Goal: Information Seeking & Learning: Learn about a topic

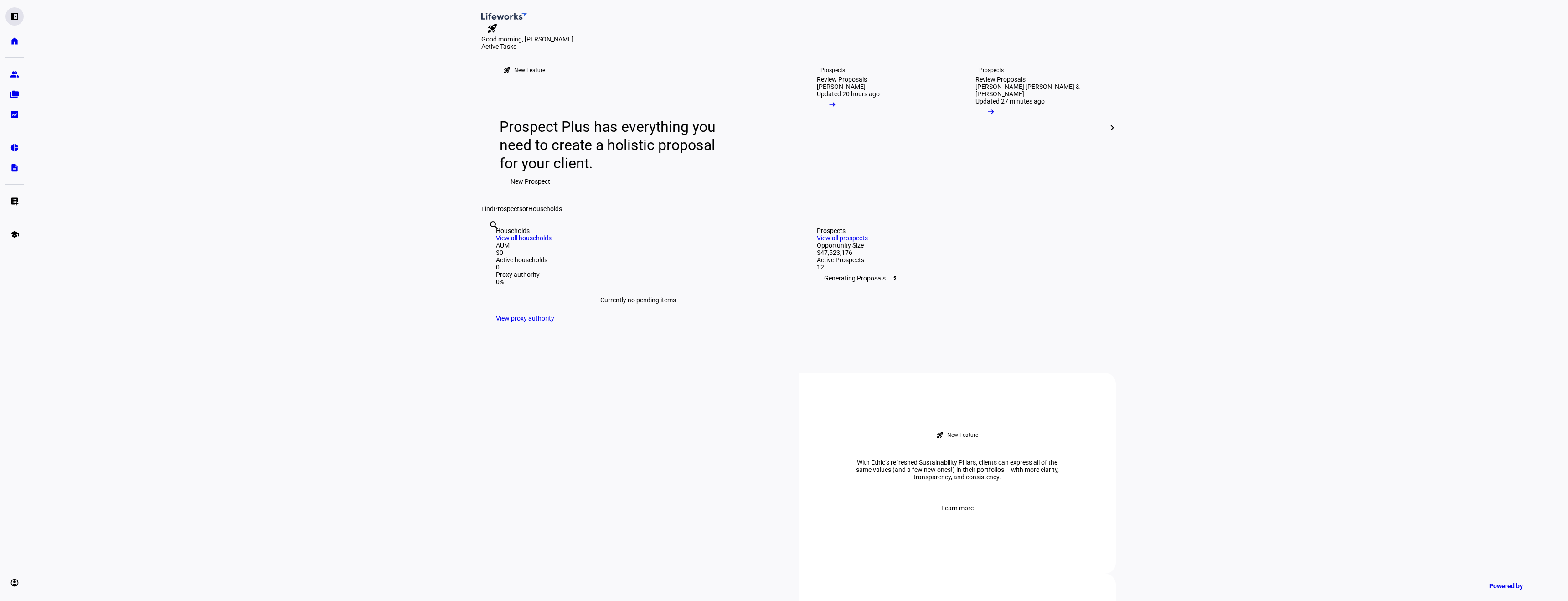
click at [19, 14] on div "left_panel_open" at bounding box center [14, 16] width 18 height 18
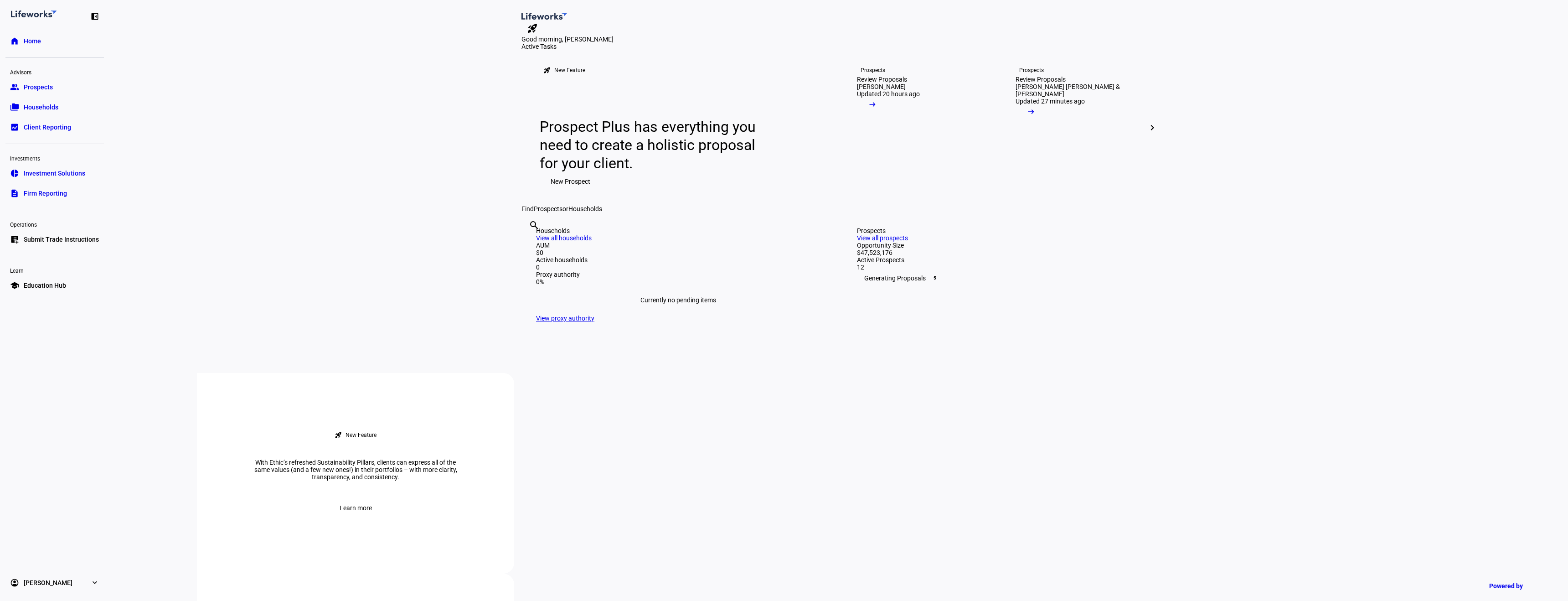
click at [44, 282] on span "Education Hub" at bounding box center [45, 285] width 42 height 9
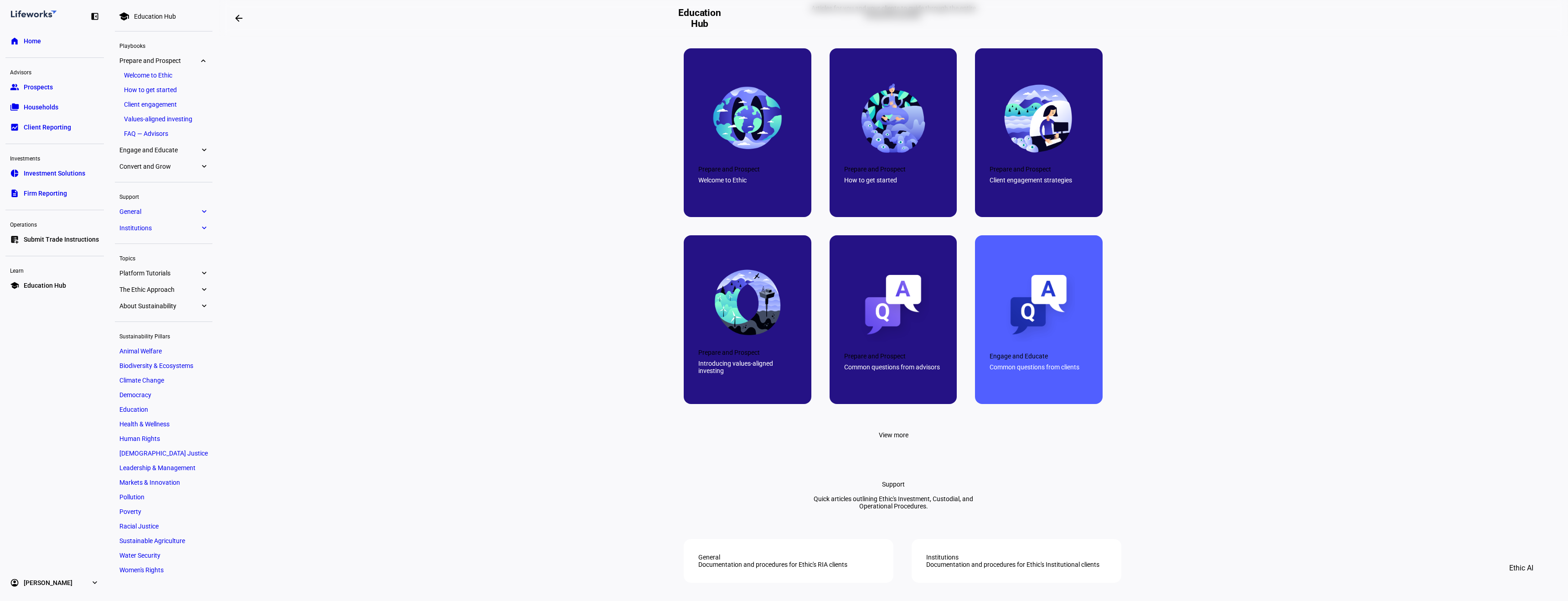
scroll to position [363, 0]
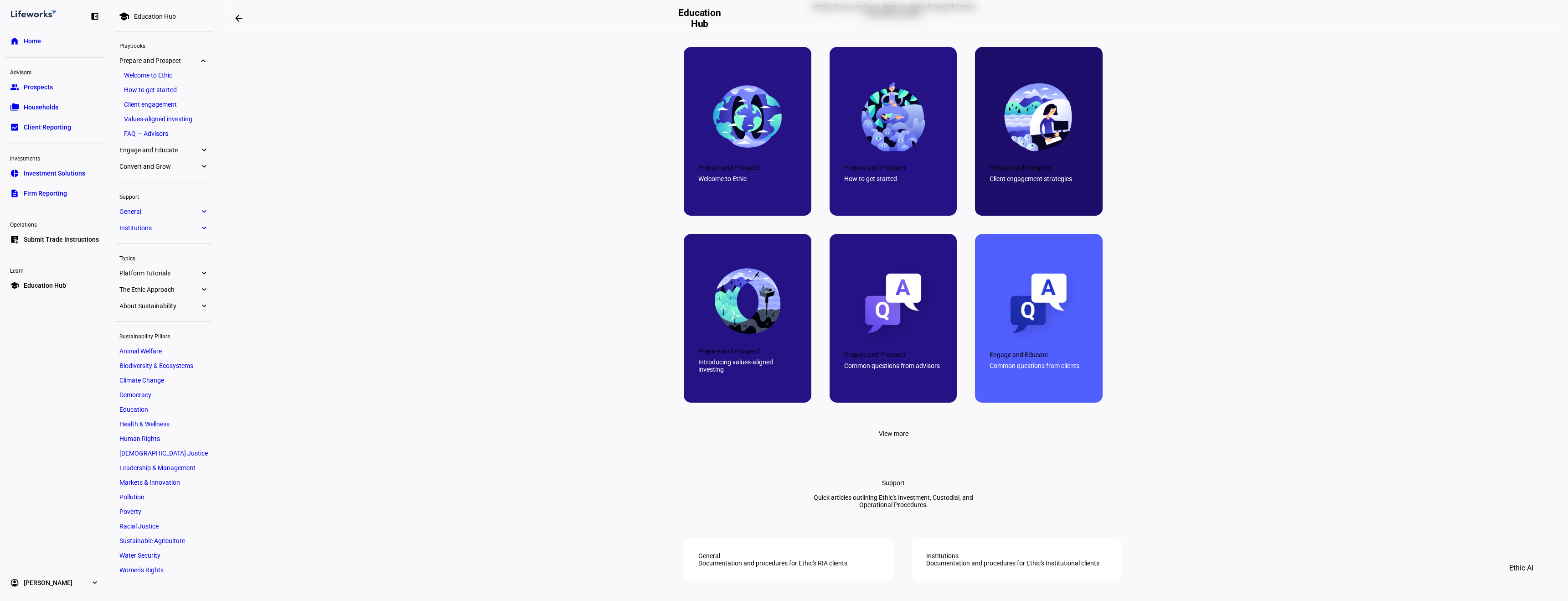
click at [1034, 194] on div at bounding box center [1039, 131] width 127 height 168
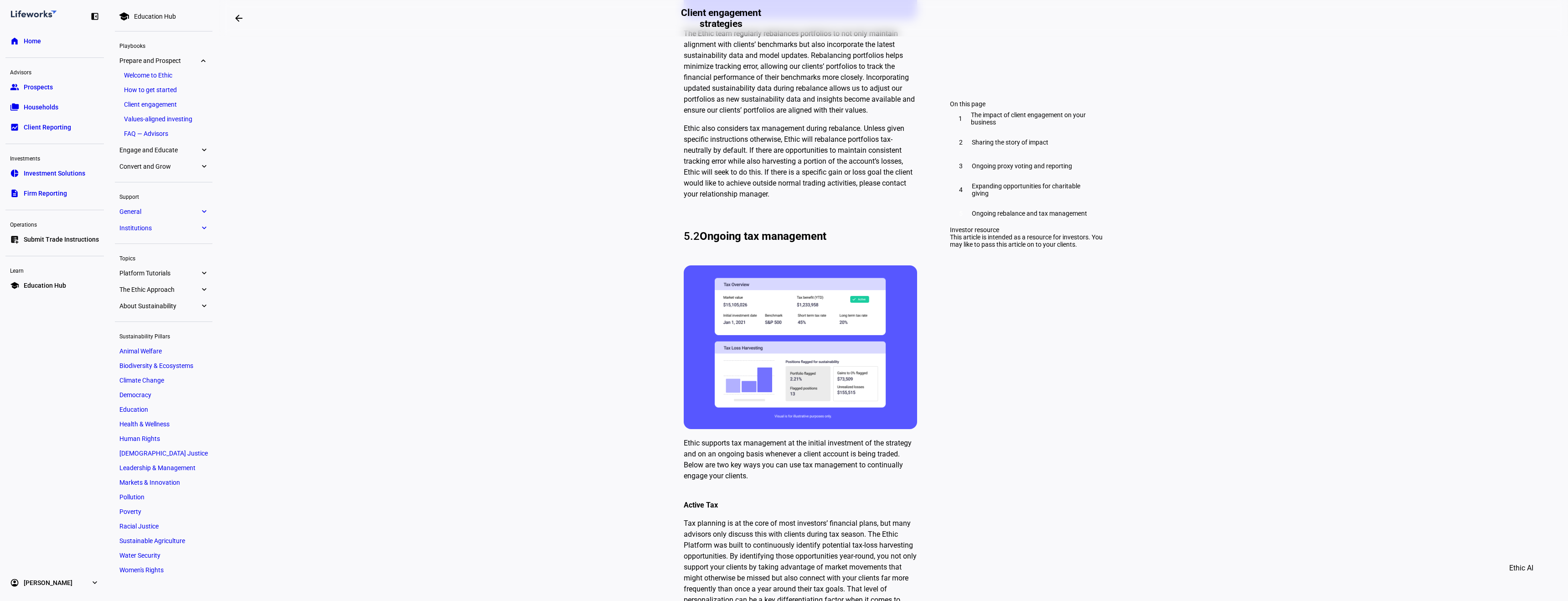
scroll to position [2739, 0]
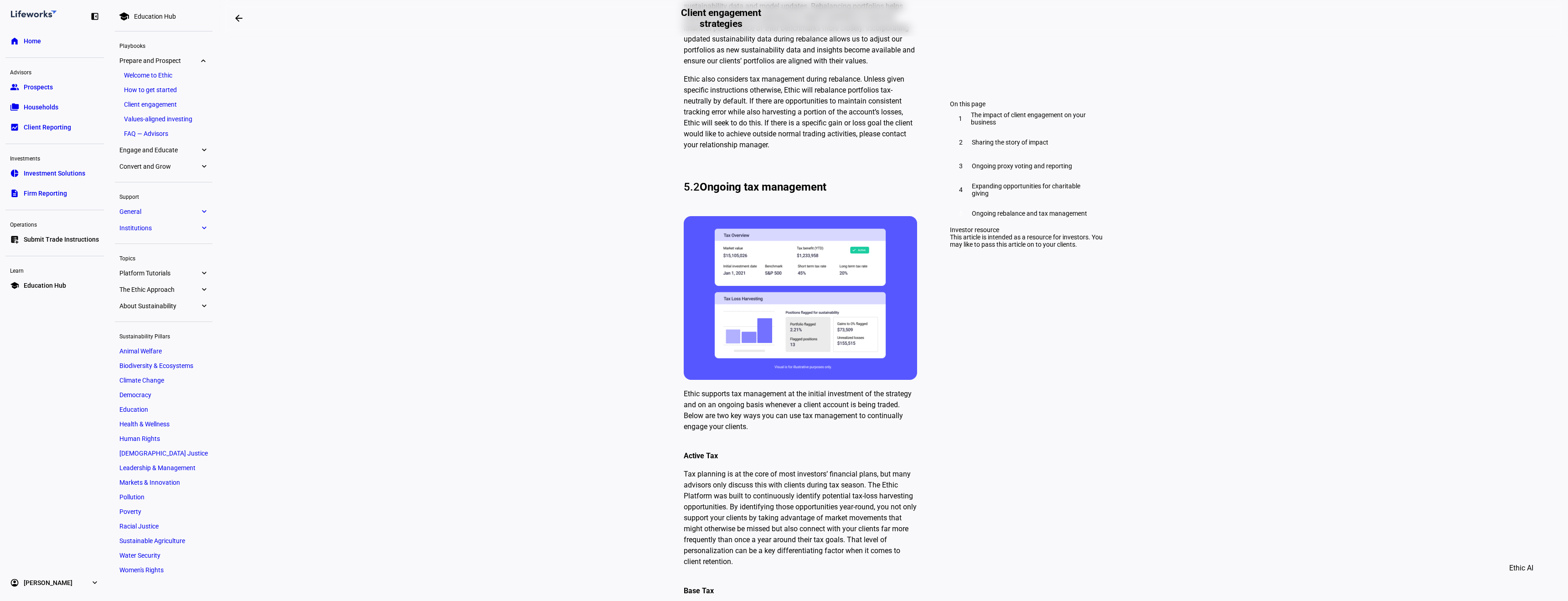
click at [204, 212] on eth-mat-symbol "expand_more" at bounding box center [204, 212] width 8 height 9
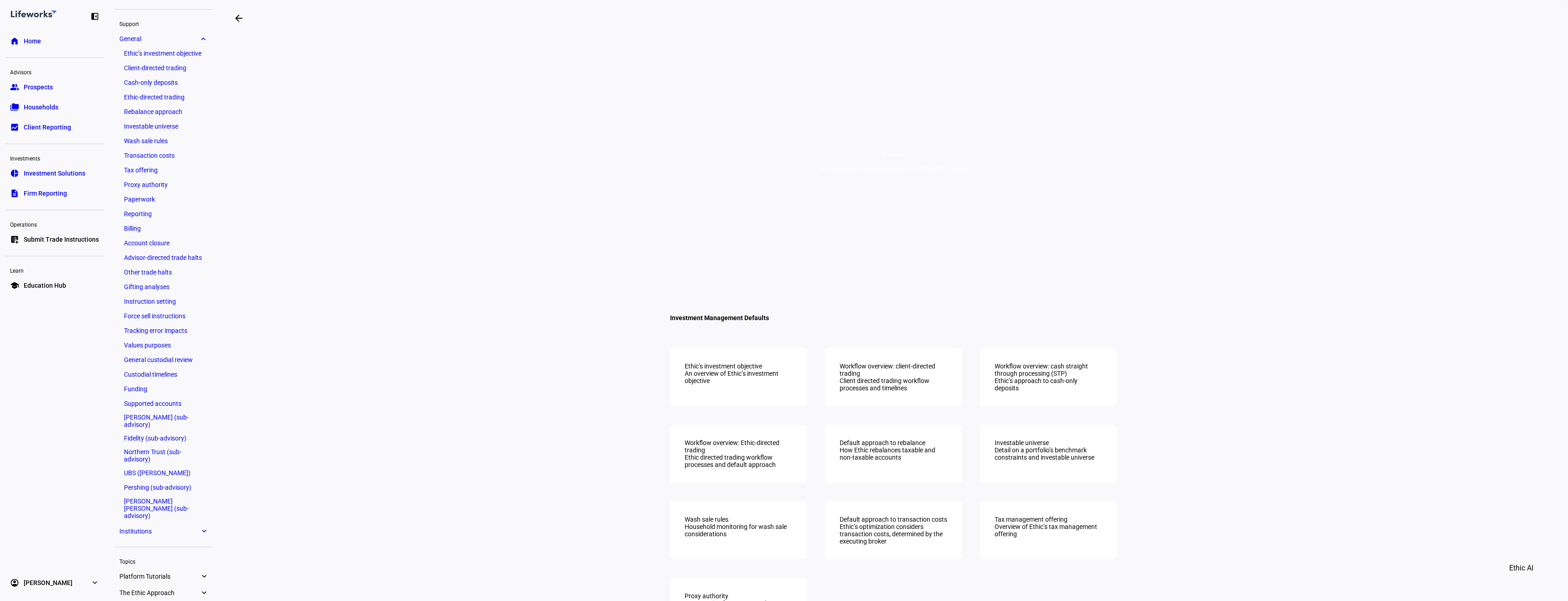
scroll to position [127, 0]
click at [157, 136] on link "Tax offering" at bounding box center [163, 142] width 89 height 12
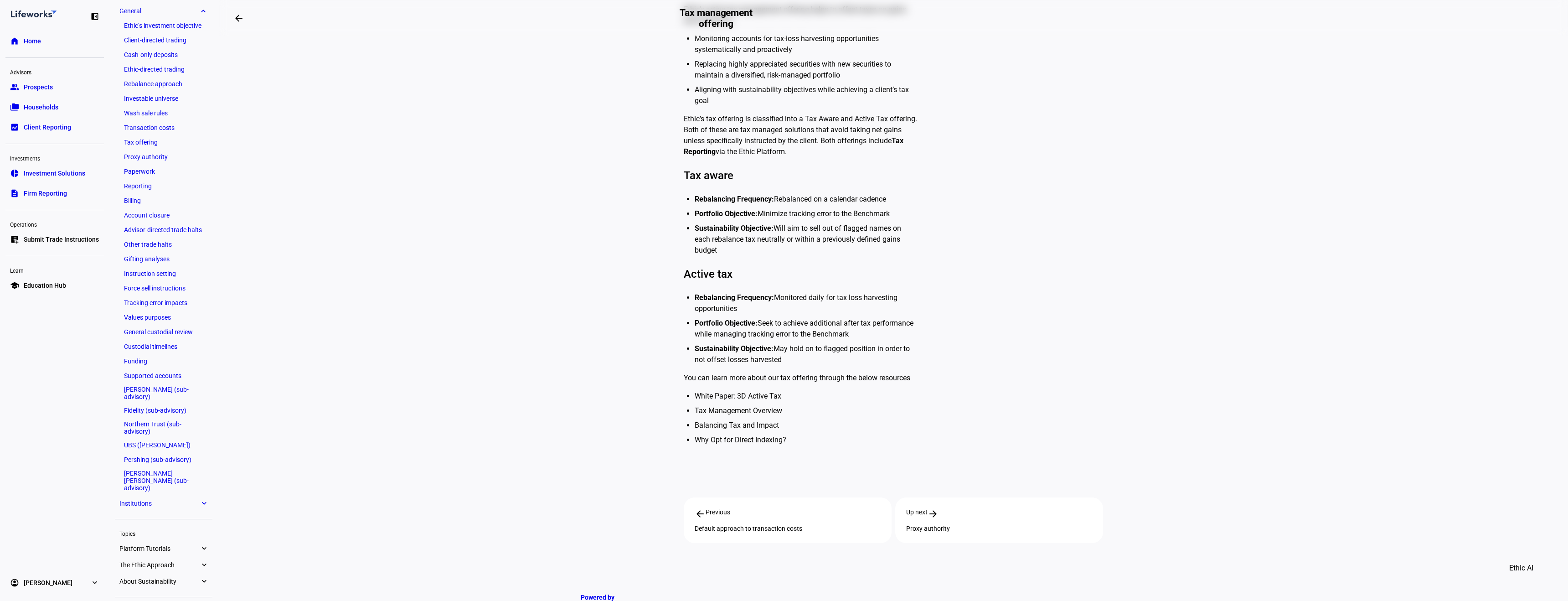
scroll to position [341, 0]
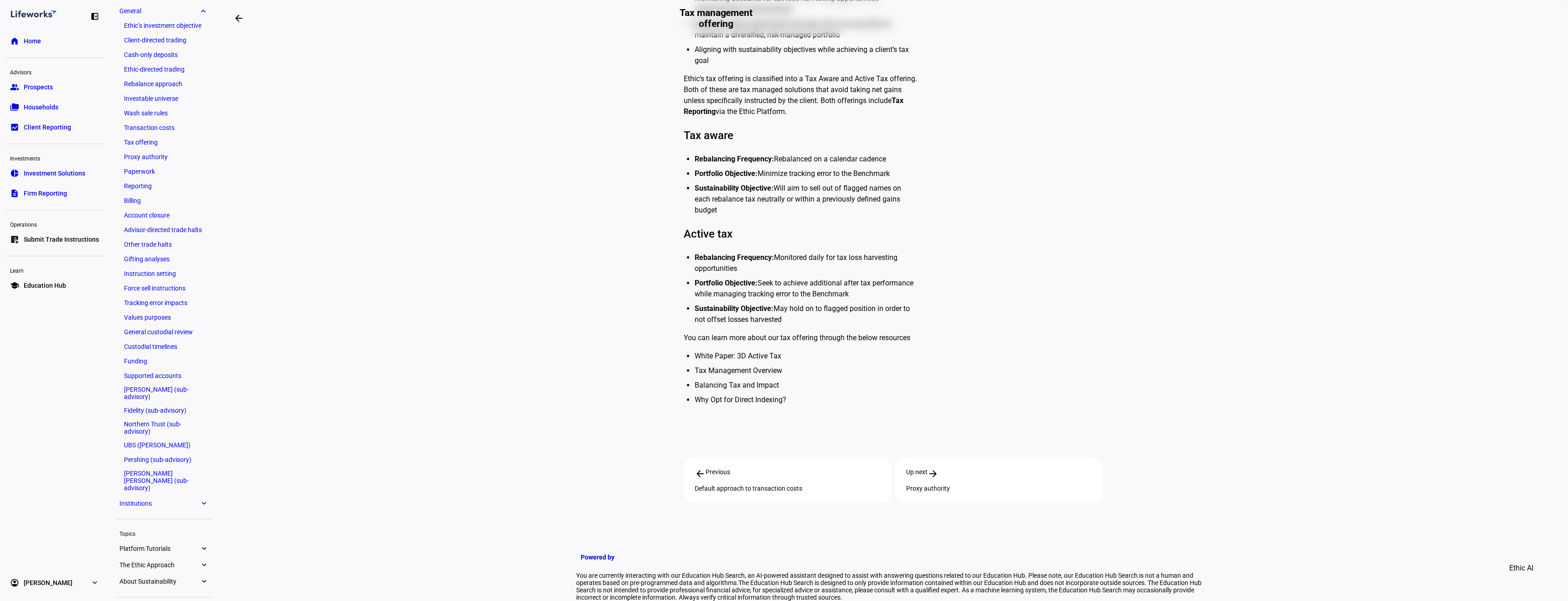
click at [936, 342] on div "Ethic’s active tax management offering helps to offset taxes on gains and incom…" at bounding box center [911, 184] width 456 height 455
click at [583, 366] on div "General Tax management offering Overview of Ethic’s tax management offering Rea…" at bounding box center [893, 167] width 635 height 922
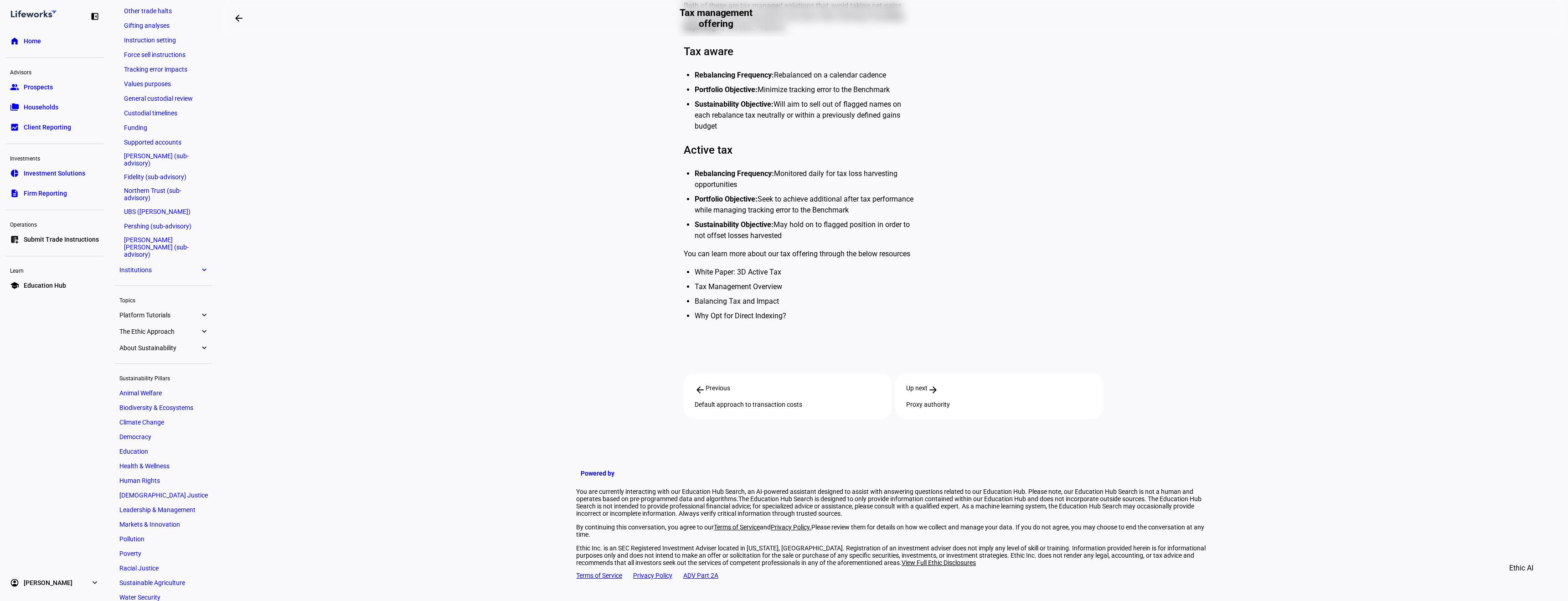
scroll to position [382, 0]
click at [313, 391] on eth-layout-page-content "arrow_backwards Tax management offering General Tax management offering Overvie…" at bounding box center [893, 300] width 1349 height 601
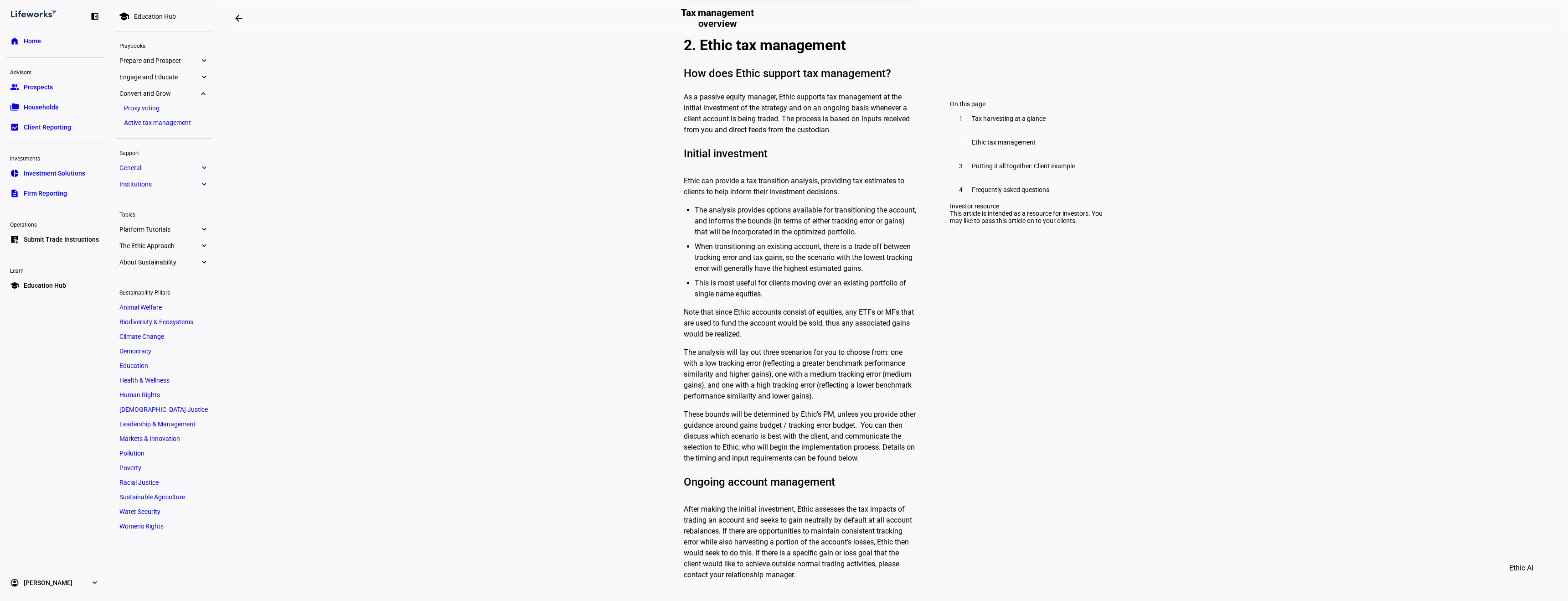
scroll to position [593, 0]
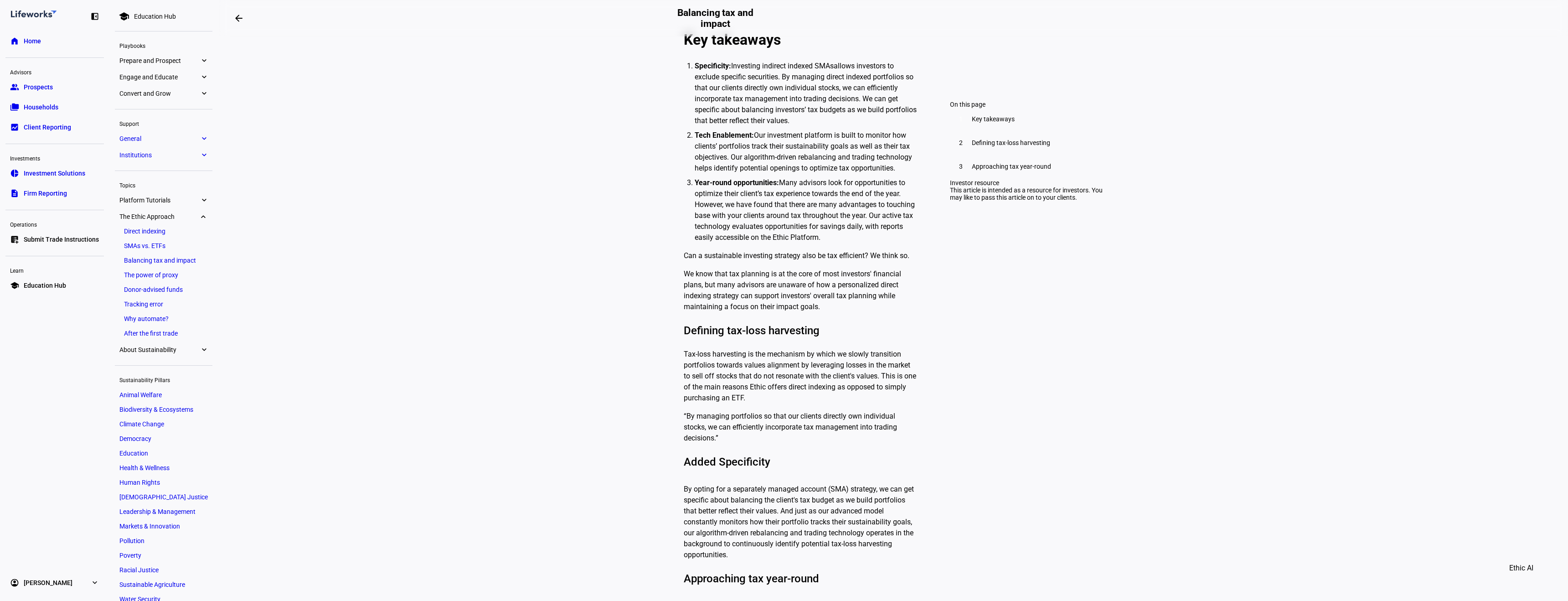
scroll to position [205, 0]
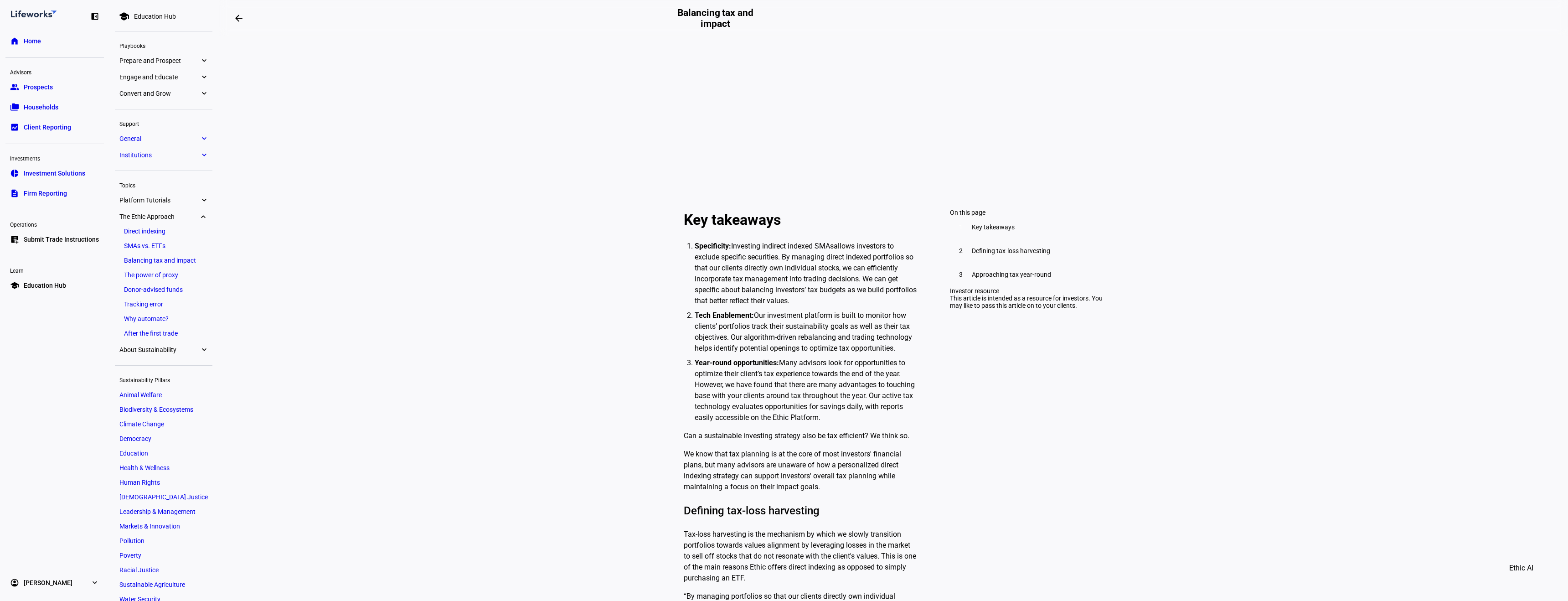
click at [804, 250] on link "direct indexed SMAs" at bounding box center [801, 246] width 66 height 9
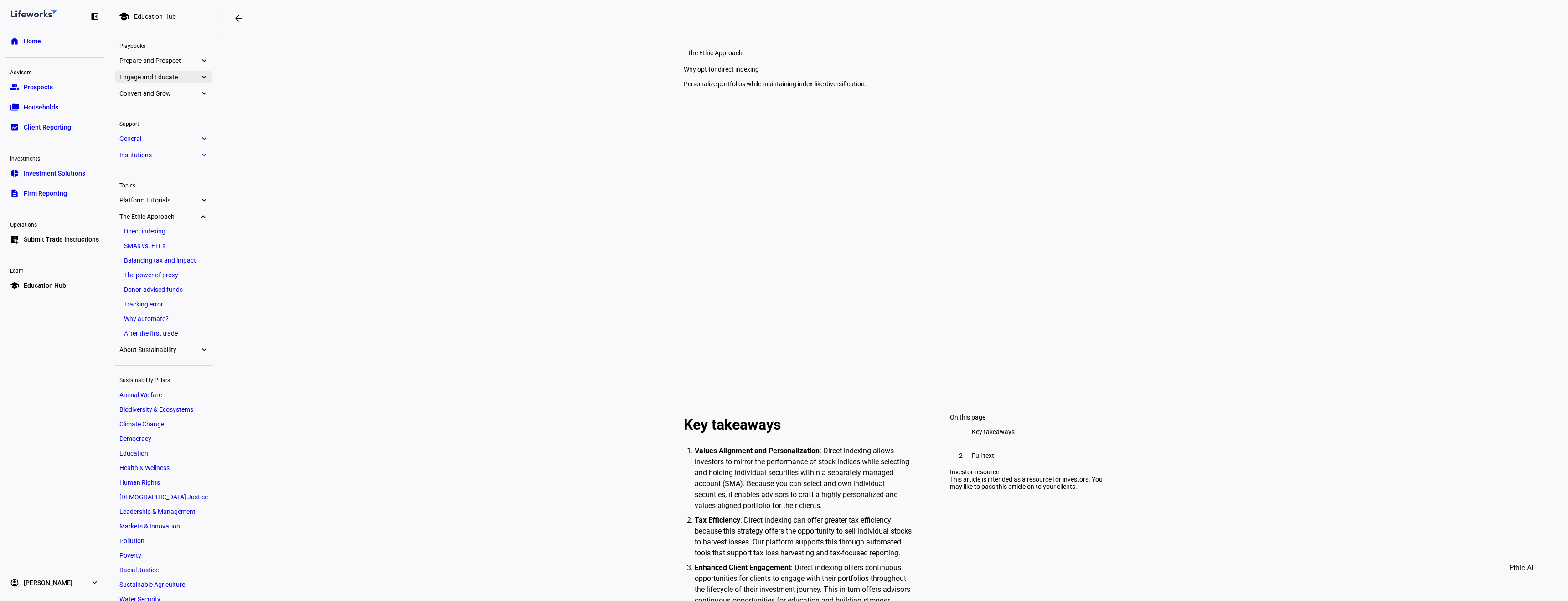
click at [168, 79] on span "Engage and Educate" at bounding box center [160, 77] width 81 height 7
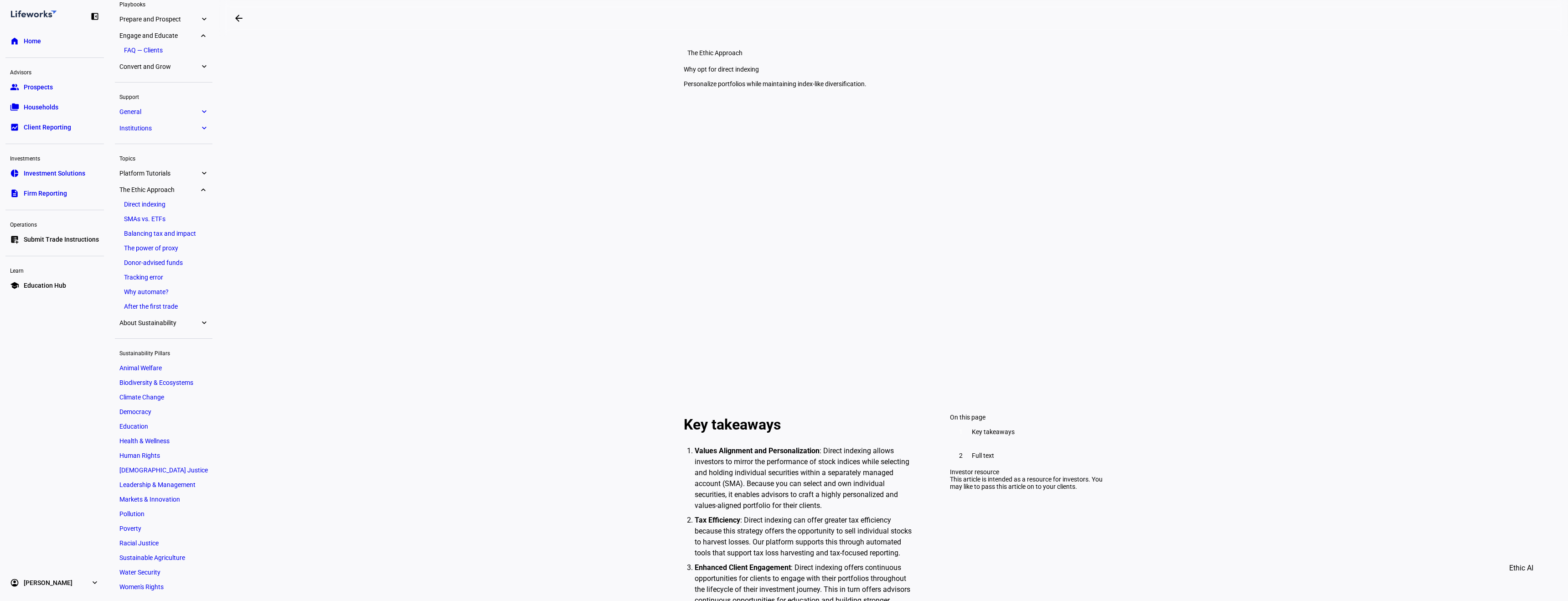
scroll to position [43, 0]
click at [153, 47] on link "FAQ — Clients" at bounding box center [163, 48] width 89 height 12
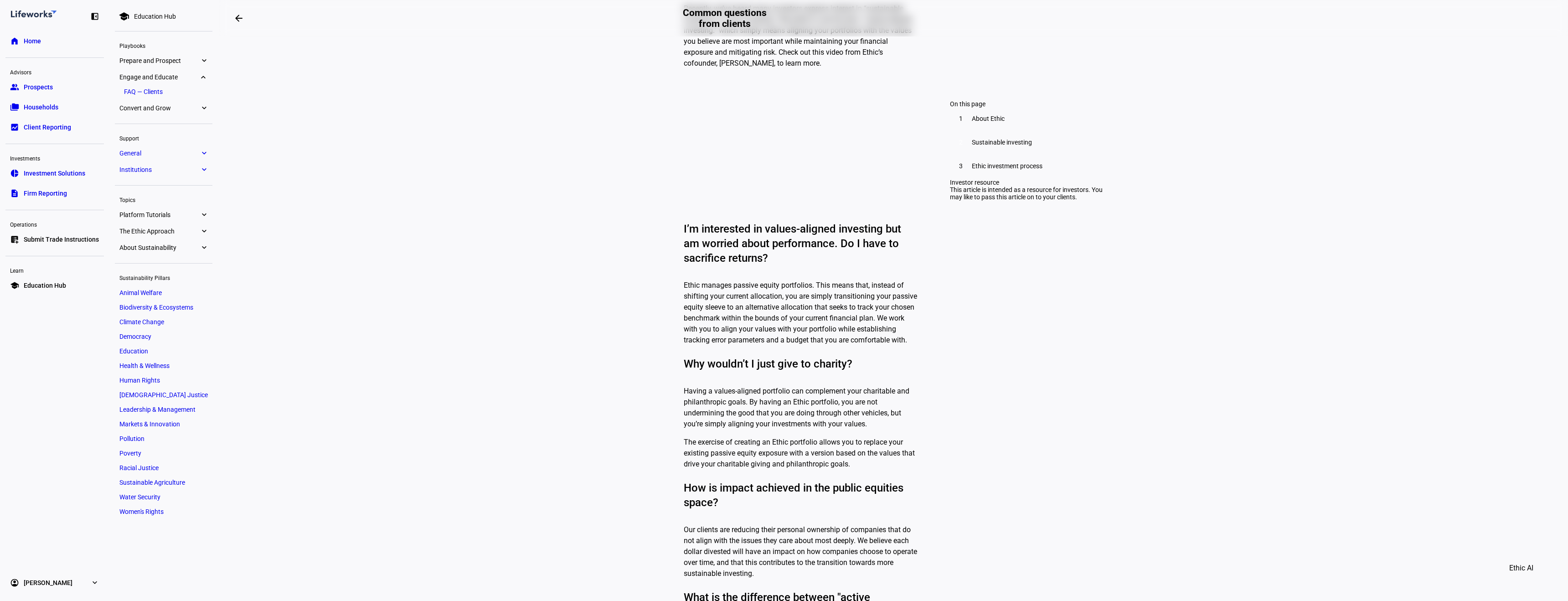
scroll to position [698, 0]
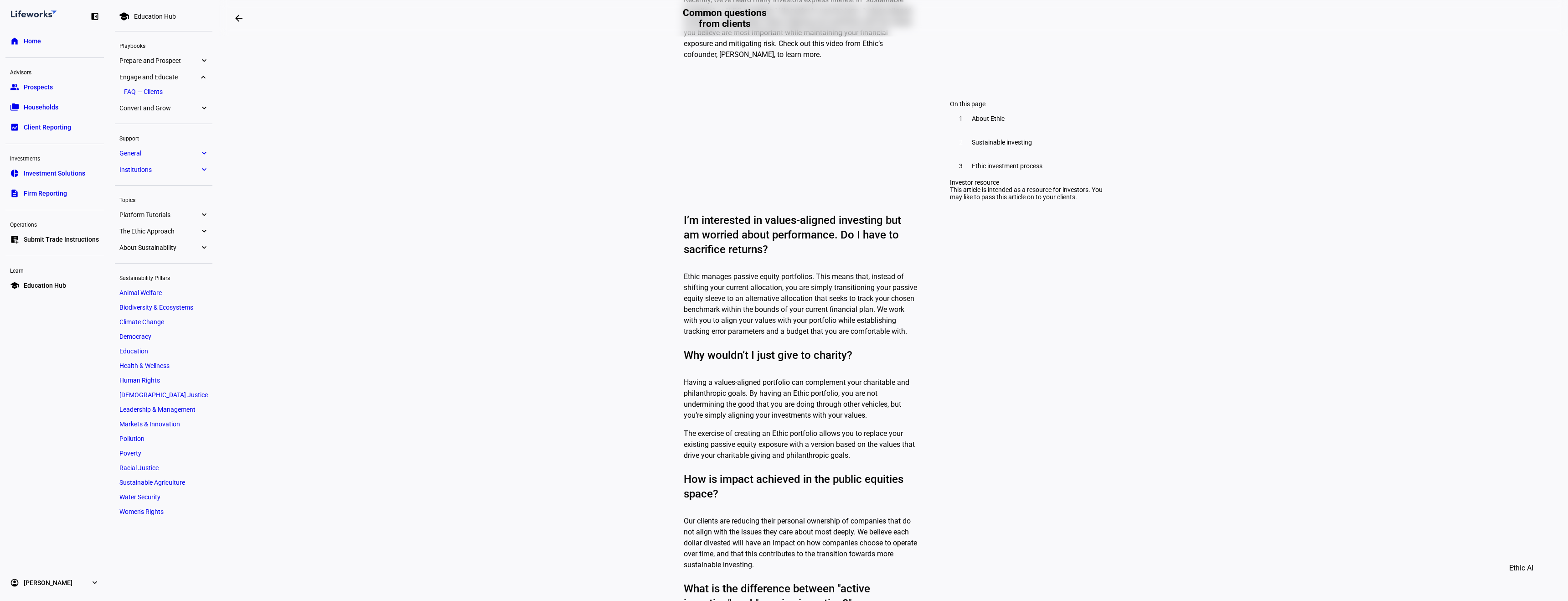
click at [177, 231] on span "The Ethic Approach" at bounding box center [160, 231] width 81 height 7
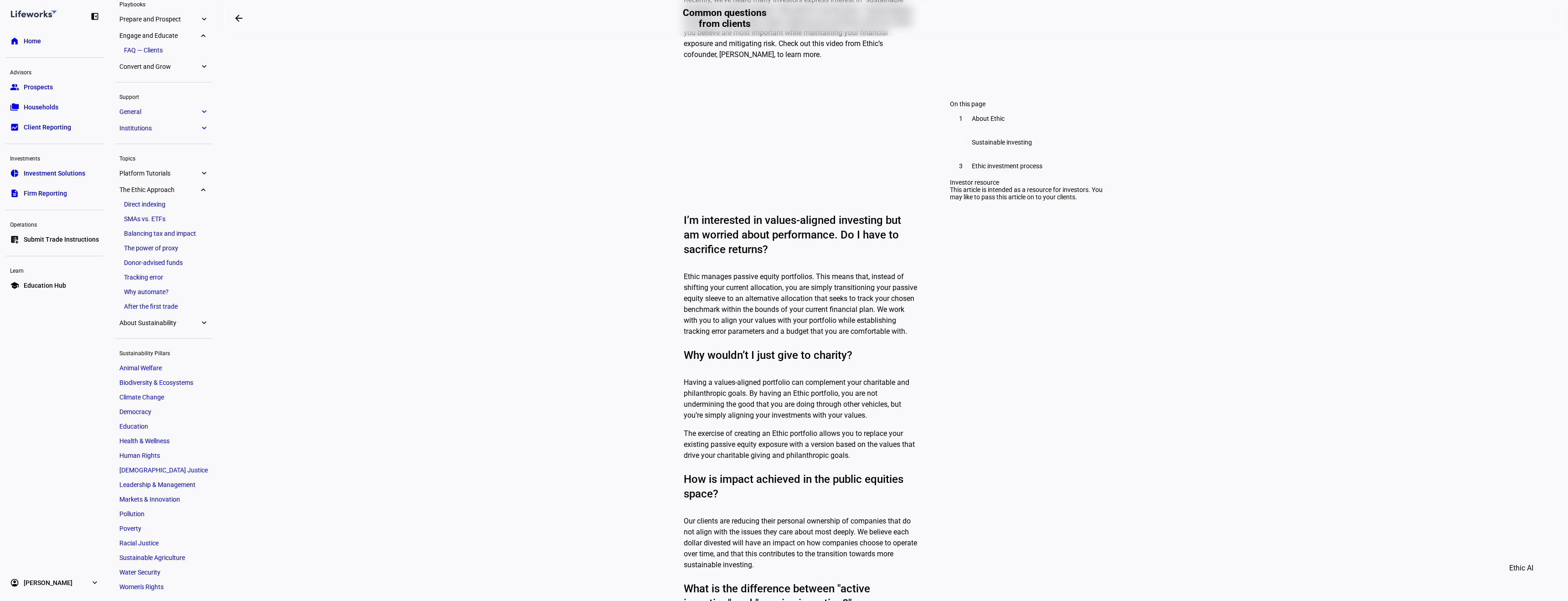
scroll to position [43, 0]
click at [157, 201] on link "Direct indexing" at bounding box center [163, 202] width 89 height 12
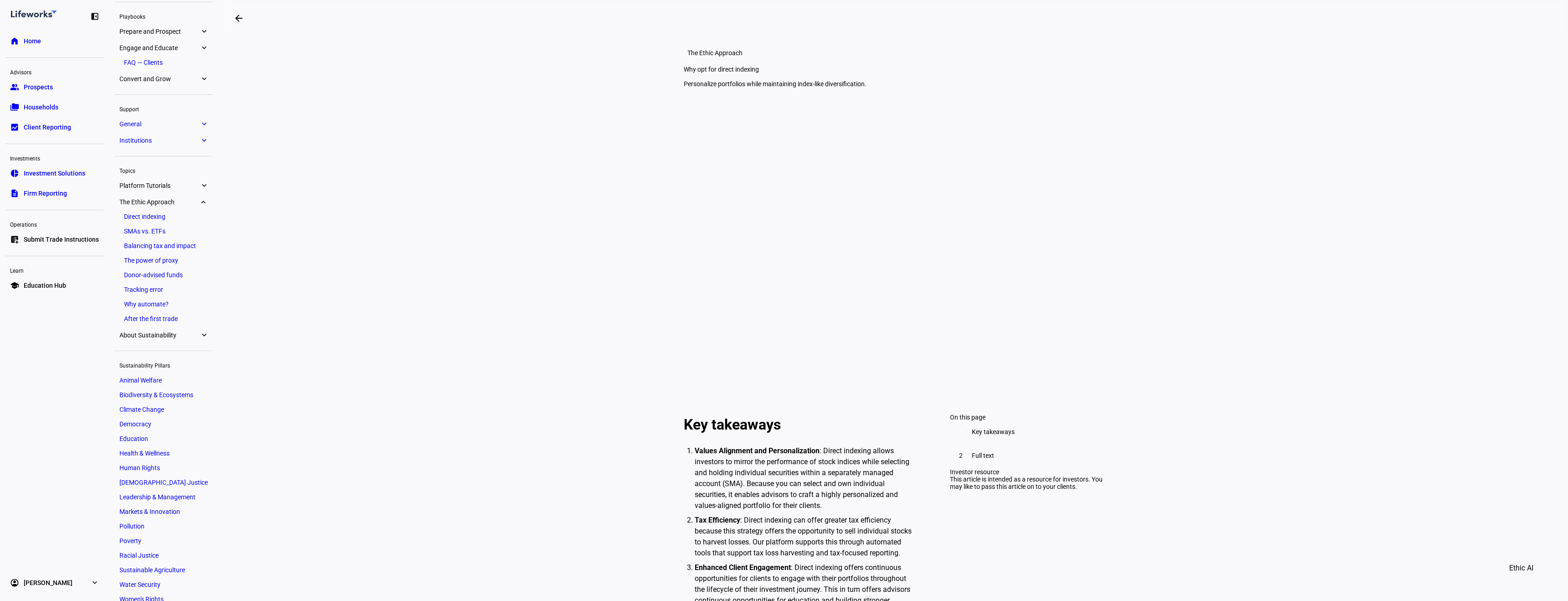
scroll to position [29, 0]
click at [168, 322] on span "About Sustainability" at bounding box center [160, 321] width 81 height 7
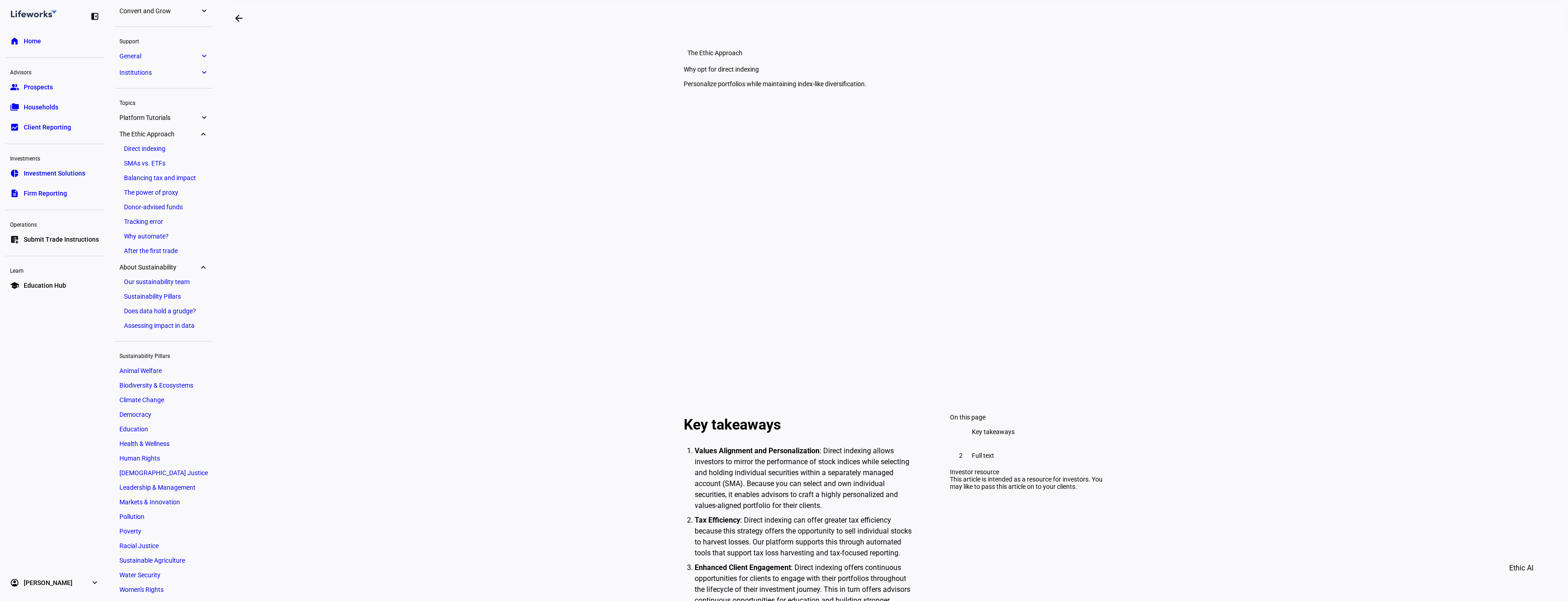
scroll to position [86, 0]
click at [168, 116] on span "Platform Tutorials" at bounding box center [160, 113] width 81 height 7
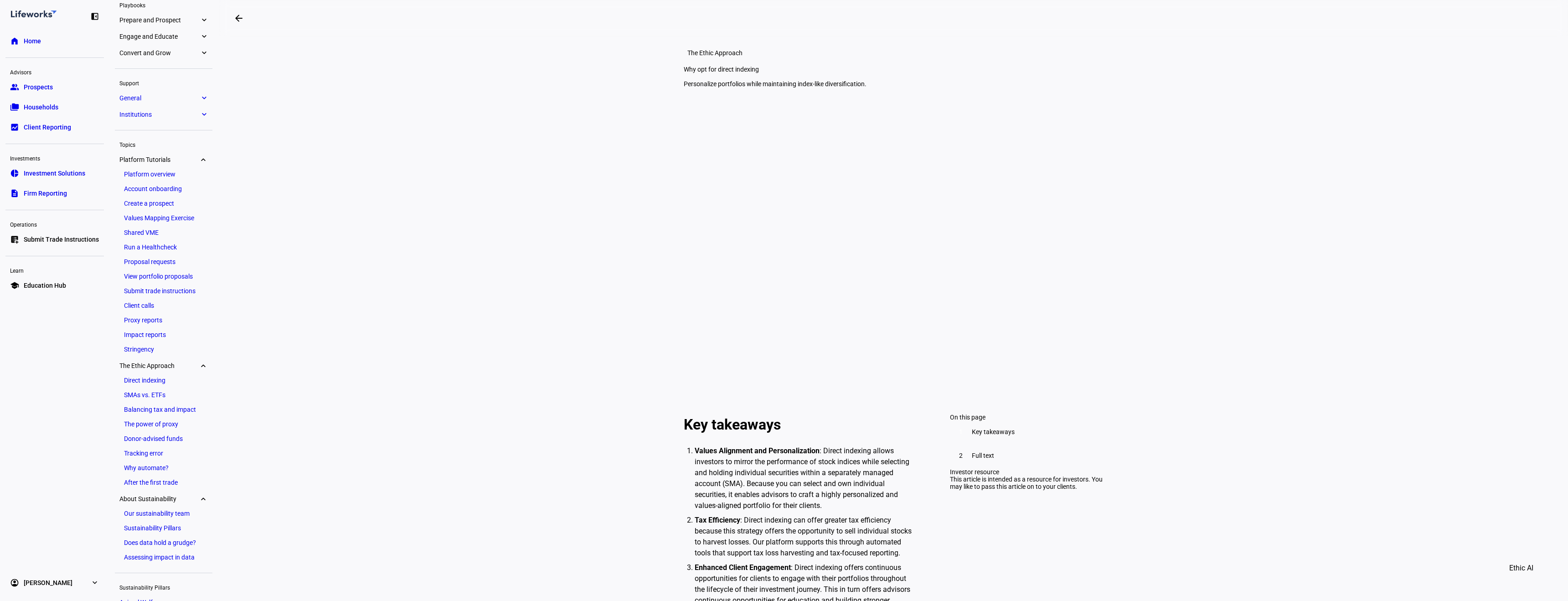
scroll to position [40, 0]
click at [166, 220] on link "Values Mapping Exercise" at bounding box center [163, 219] width 89 height 12
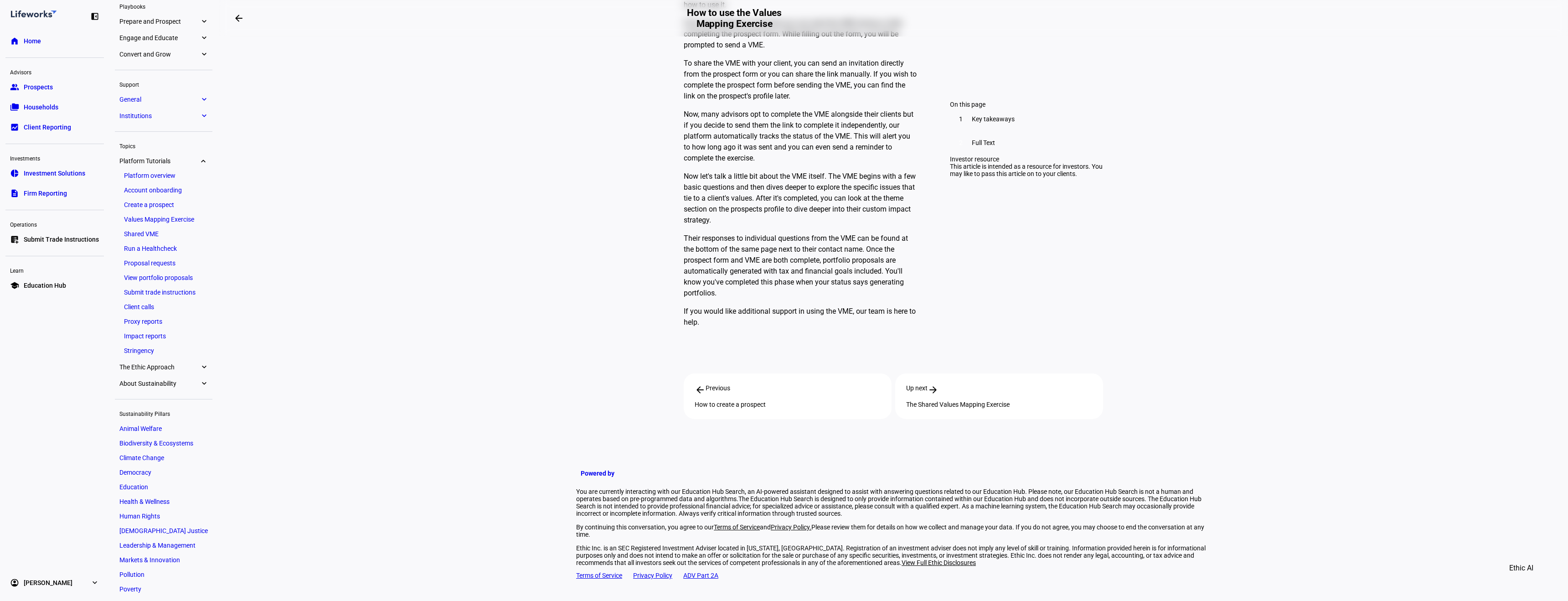
scroll to position [728, 0]
click at [952, 404] on div "Up next arrow_forward The Shared Values Mapping Exercise" at bounding box center [999, 396] width 208 height 45
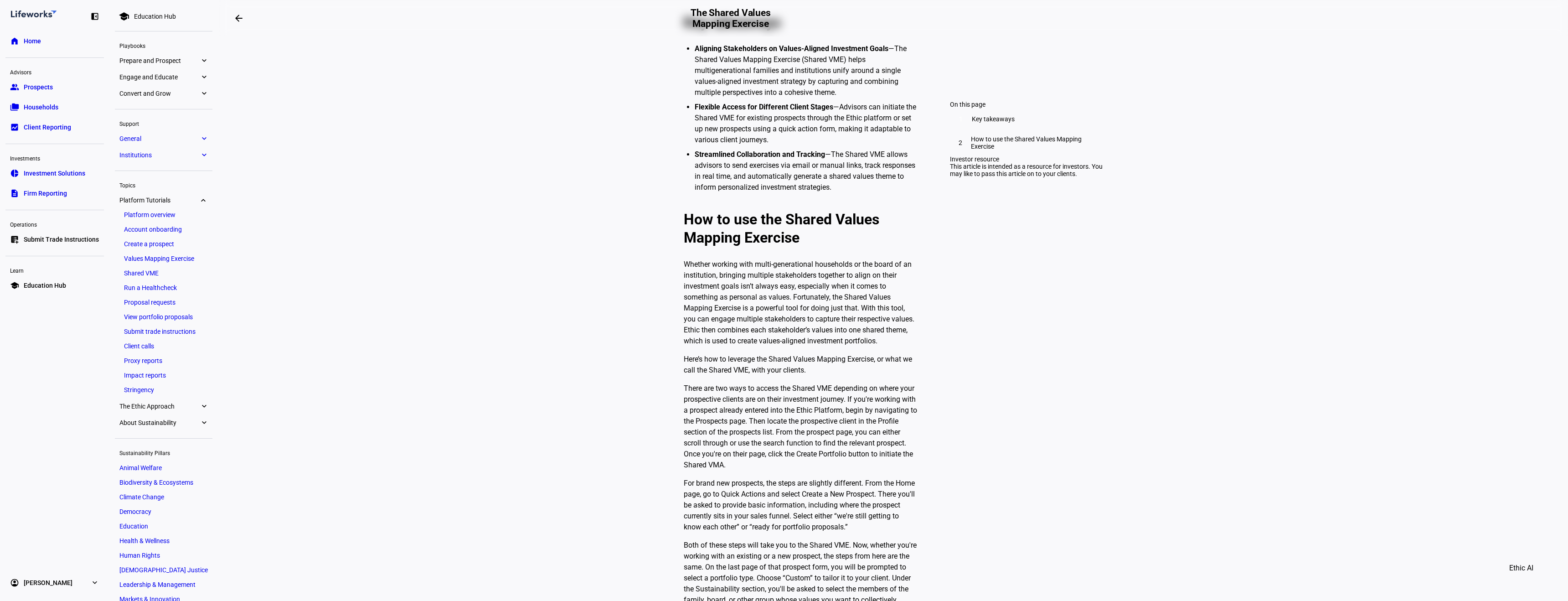
click at [67, 176] on span "Investment Solutions" at bounding box center [54, 173] width 61 height 9
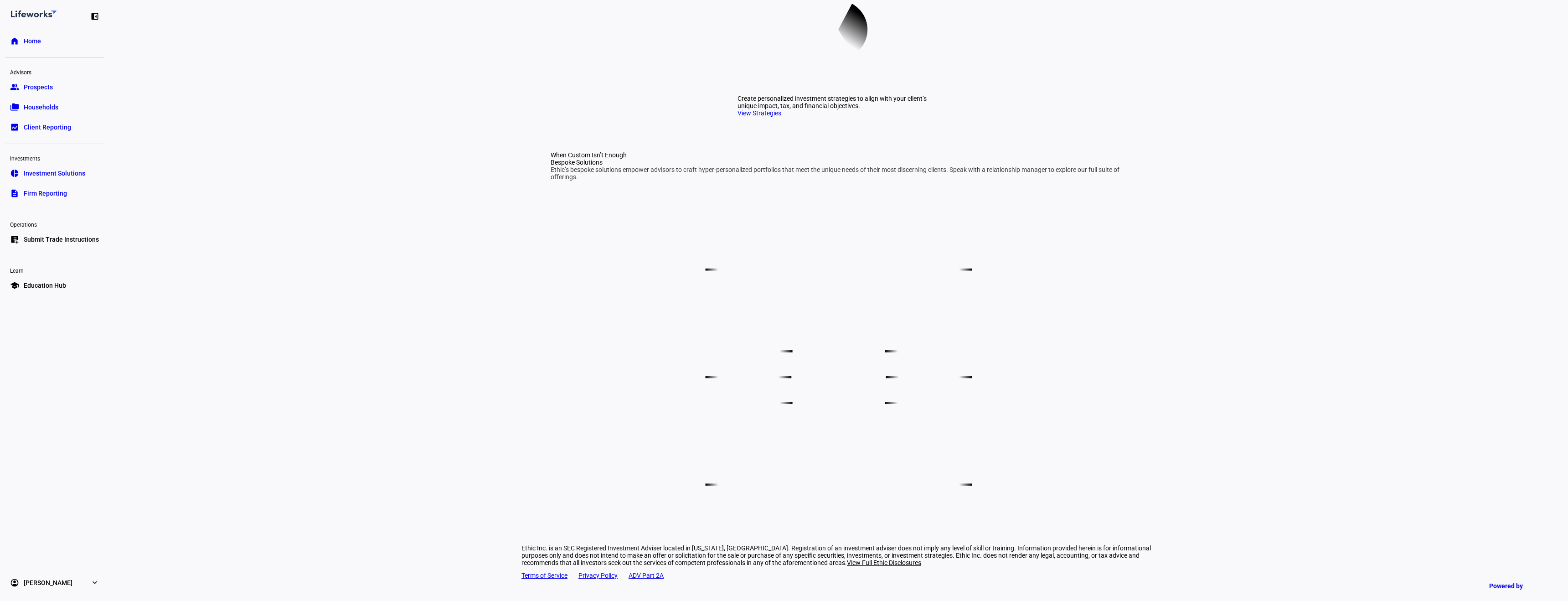
scroll to position [1, 0]
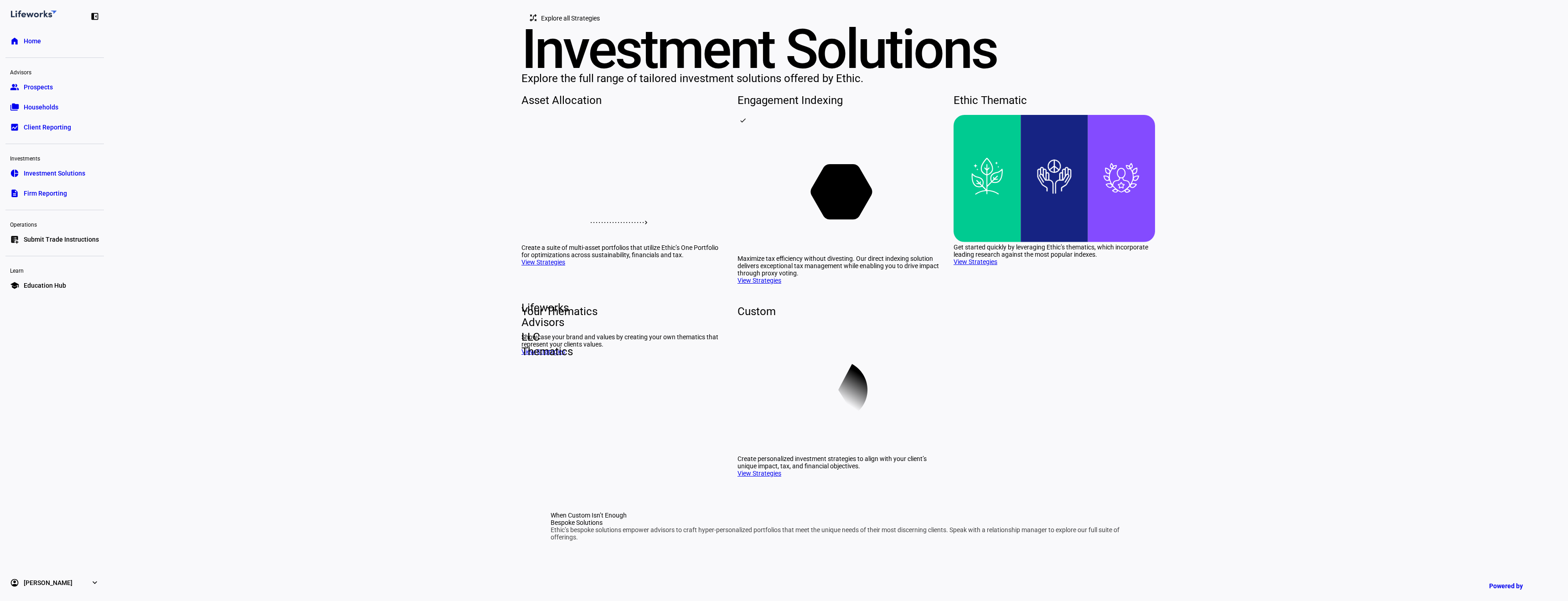
click at [621, 189] on icon at bounding box center [622, 163] width 120 height 51
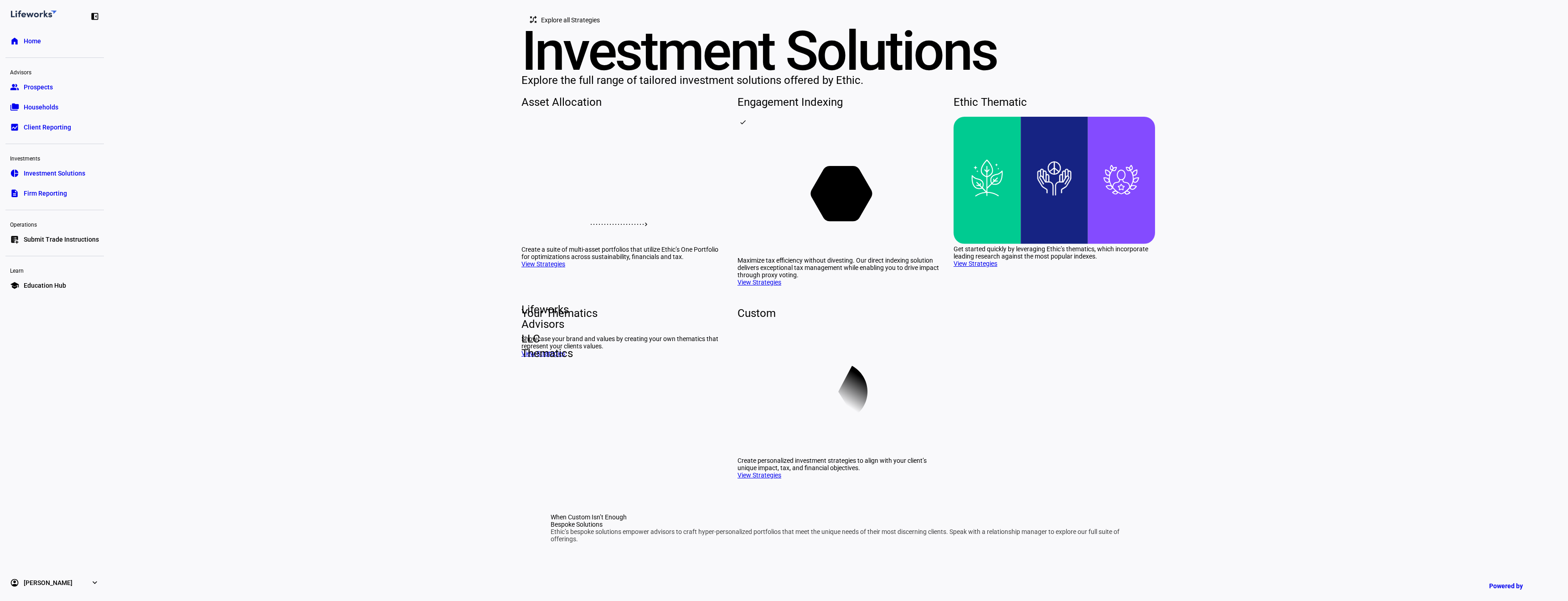
click at [803, 255] on rect at bounding box center [838, 191] width 201 height 127
click at [40, 282] on span "Education Hub" at bounding box center [45, 285] width 42 height 9
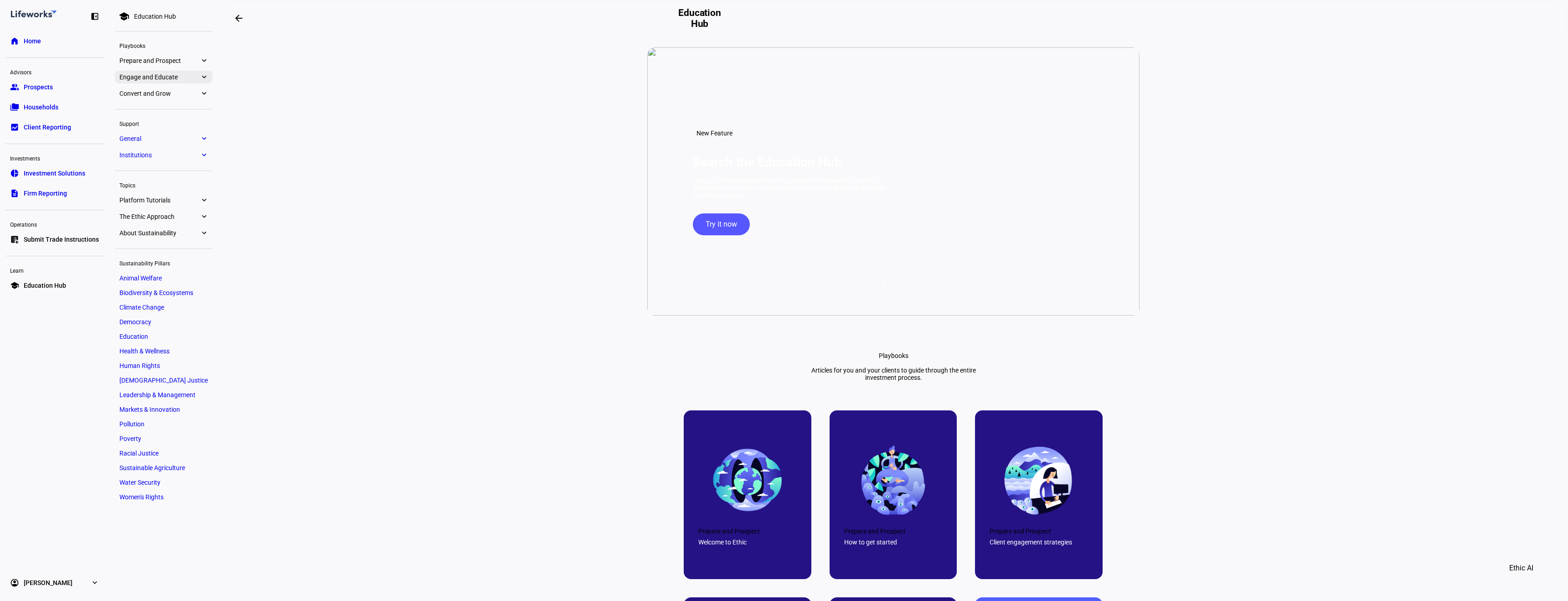
click at [168, 75] on span "Engage and Educate" at bounding box center [160, 77] width 81 height 7
click at [149, 86] on link "FAQ — Clients" at bounding box center [163, 91] width 89 height 12
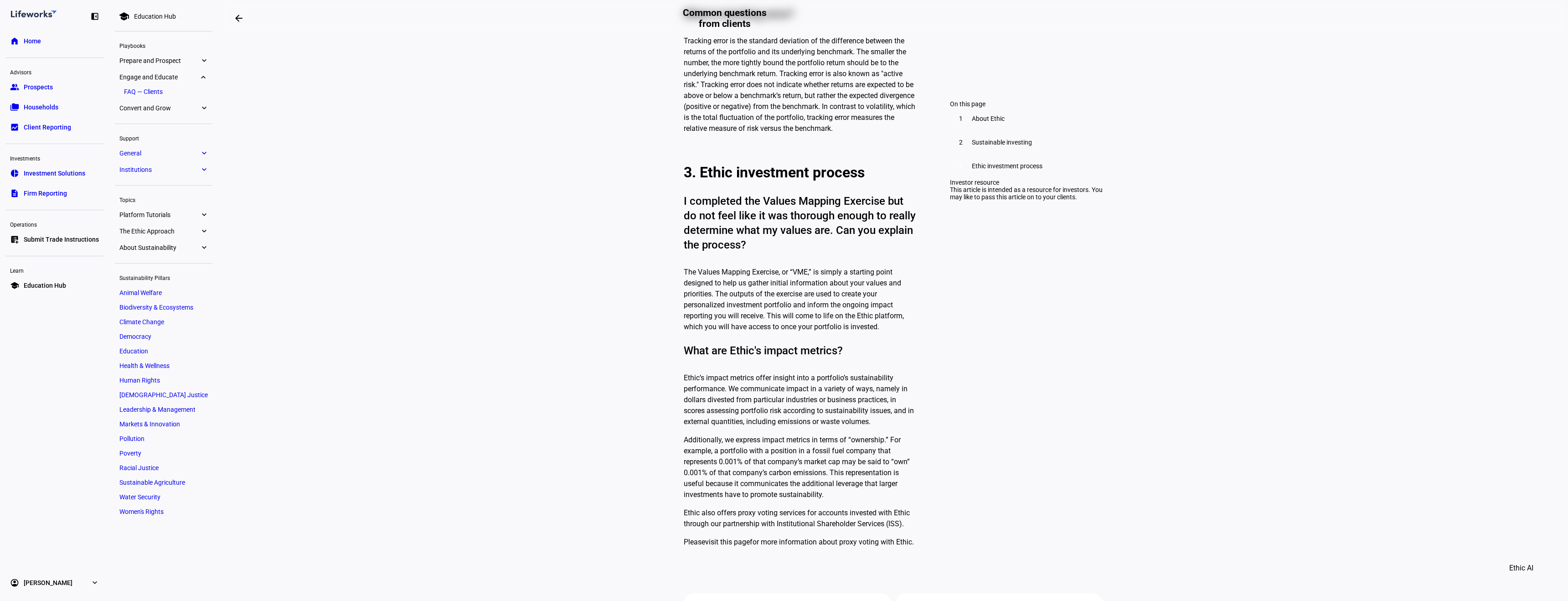
scroll to position [1359, 0]
click at [163, 105] on span "Convert and Grow" at bounding box center [160, 108] width 81 height 7
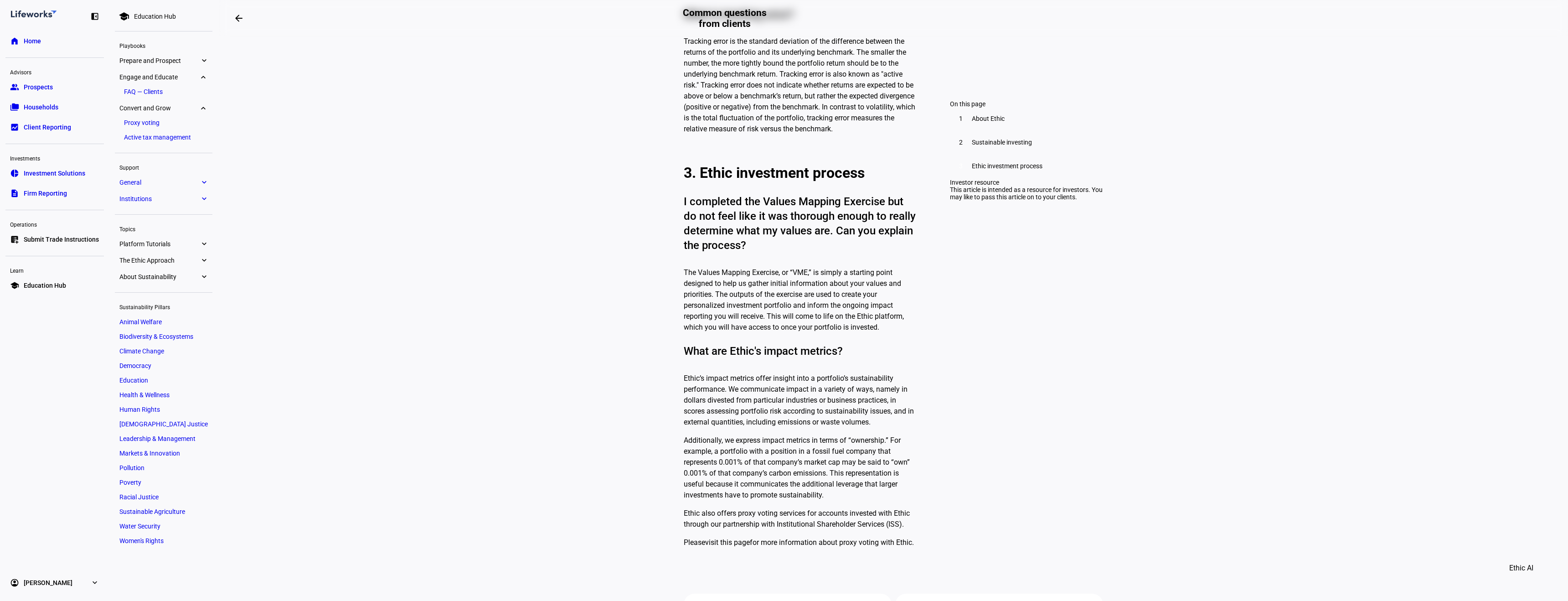
click at [136, 186] on span "General" at bounding box center [160, 182] width 81 height 7
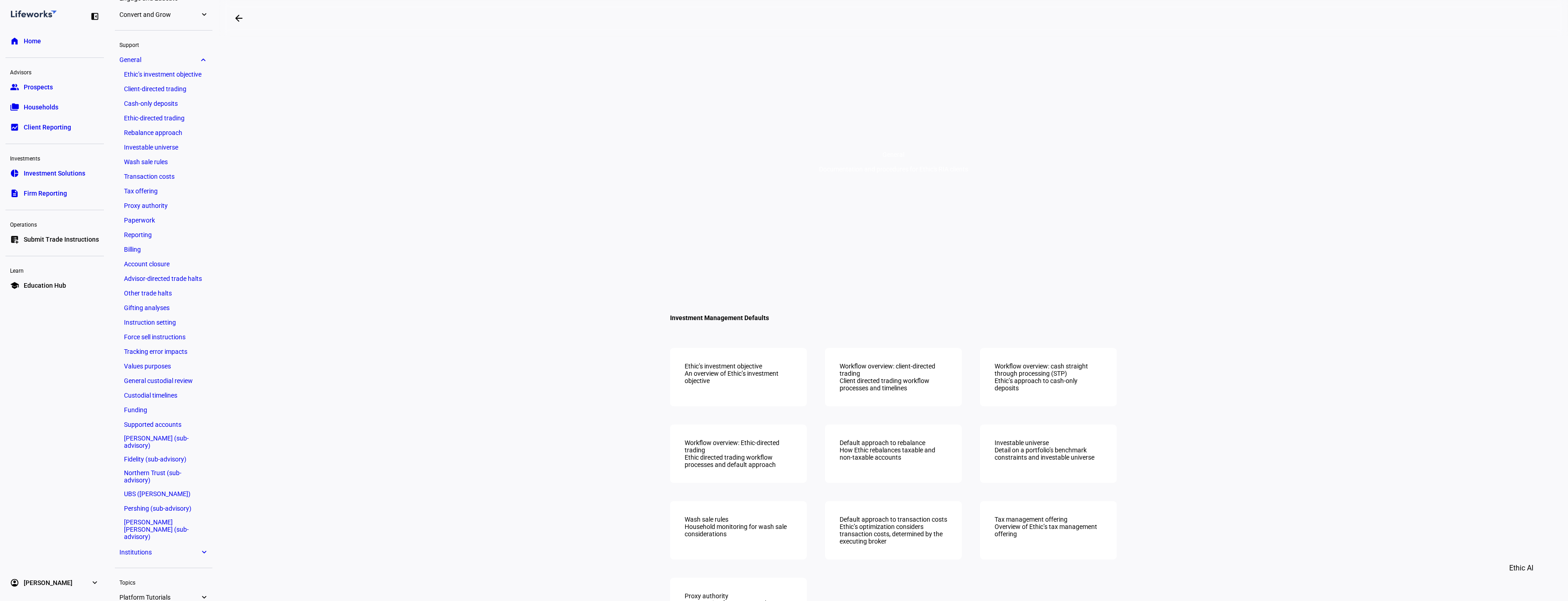
scroll to position [67, 0]
click at [141, 198] on link "Tax offering" at bounding box center [163, 202] width 89 height 12
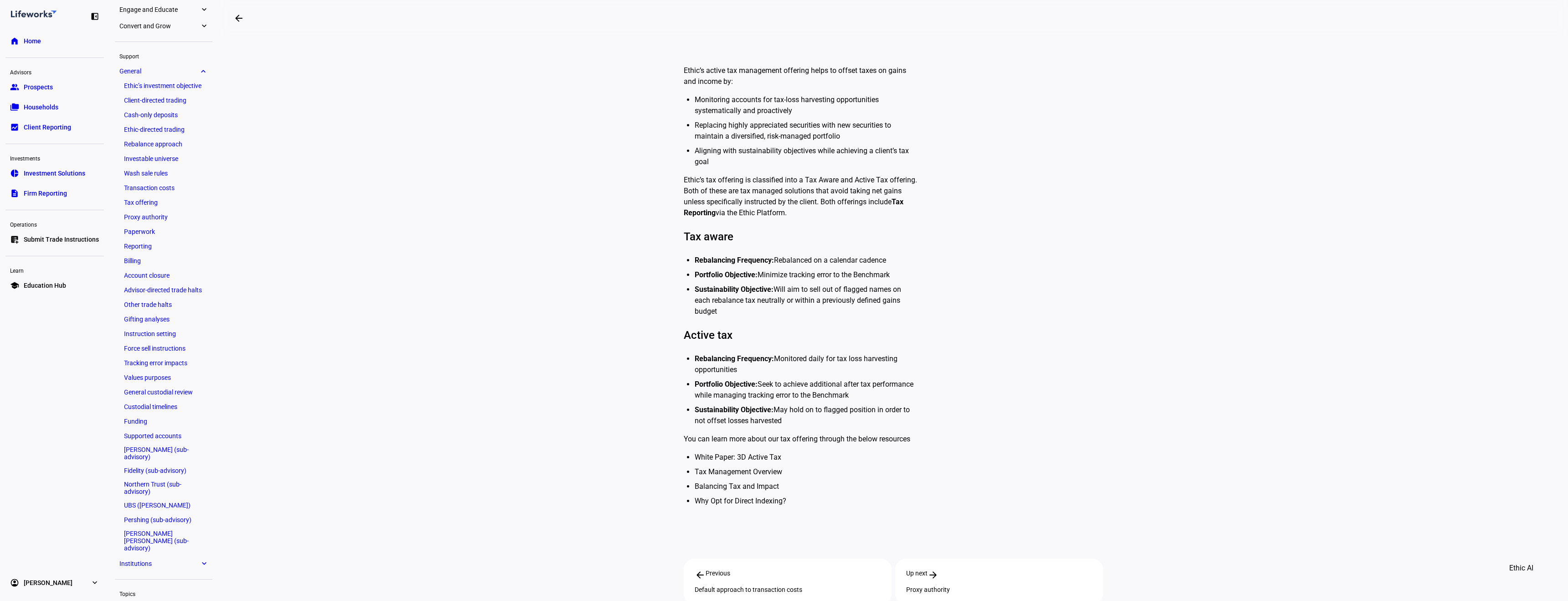
scroll to position [241, 0]
